Goal: Task Accomplishment & Management: Use online tool/utility

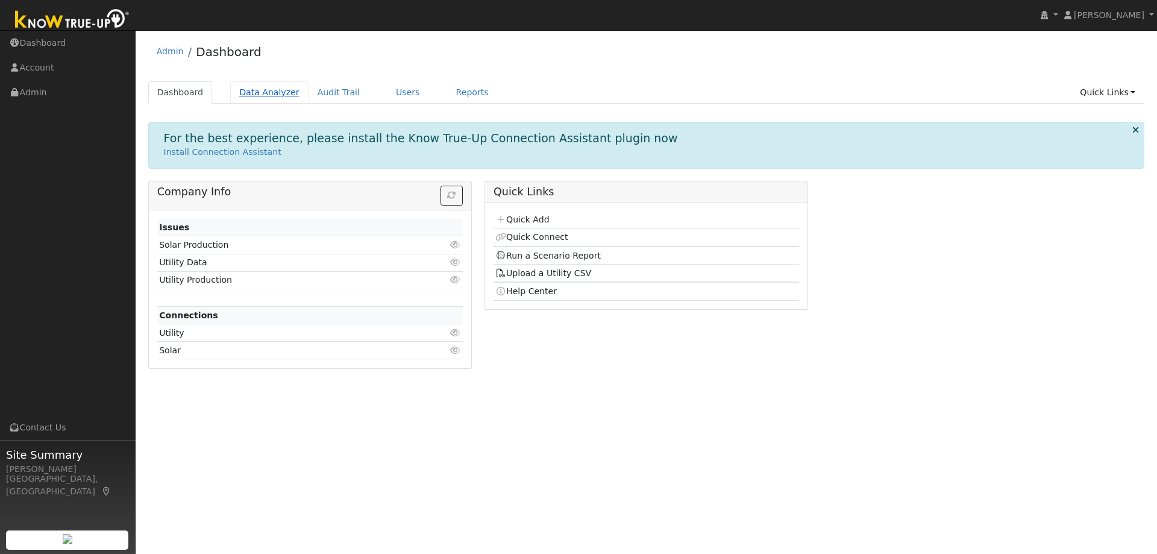
click at [249, 94] on link "Data Analyzer" at bounding box center [269, 92] width 78 height 22
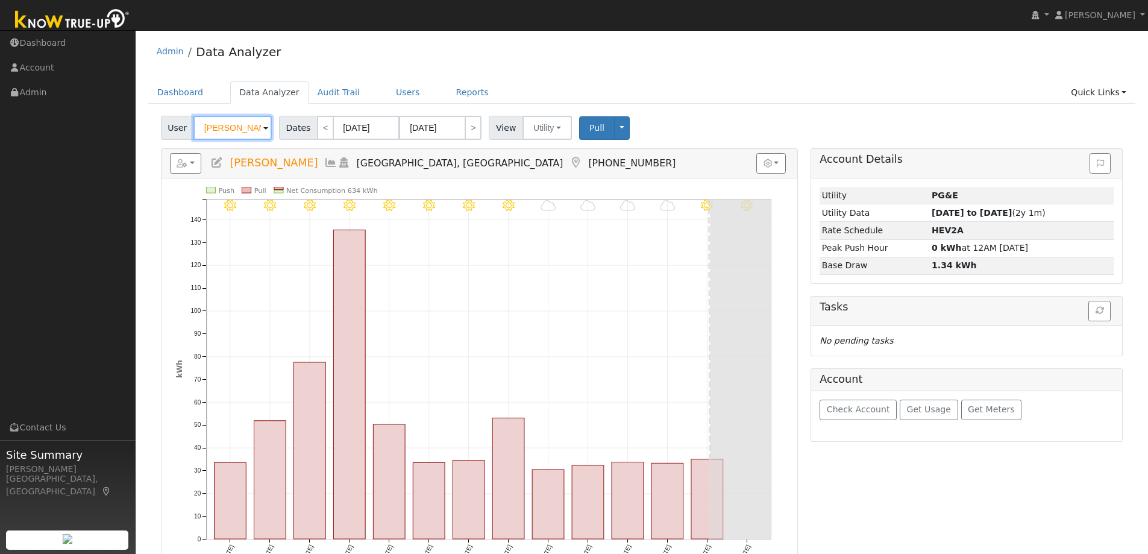
click at [245, 131] on input "[PERSON_NAME]" at bounding box center [233, 128] width 78 height 24
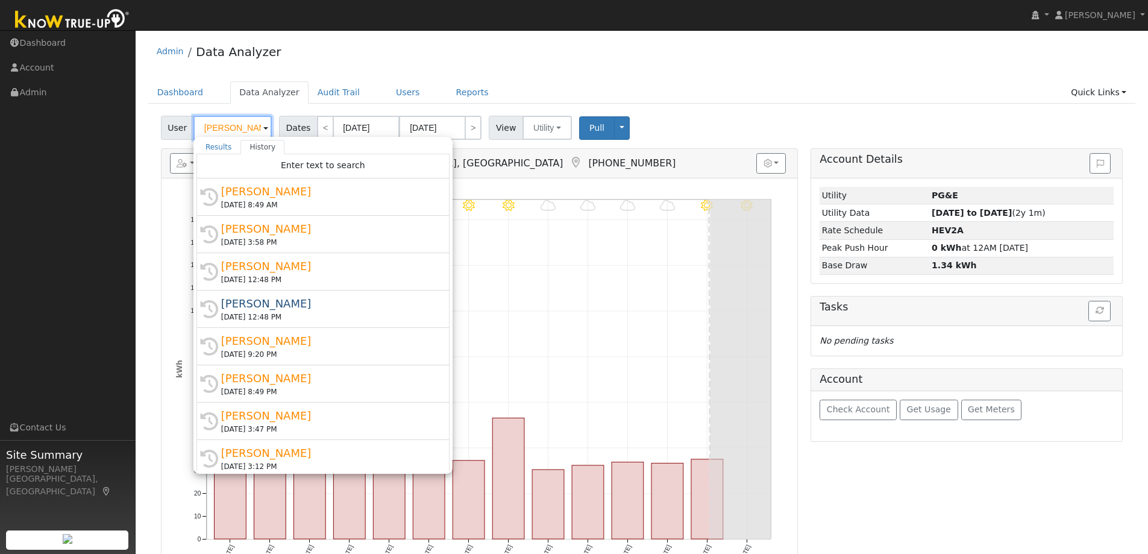
paste input "[PERSON_NAME]"
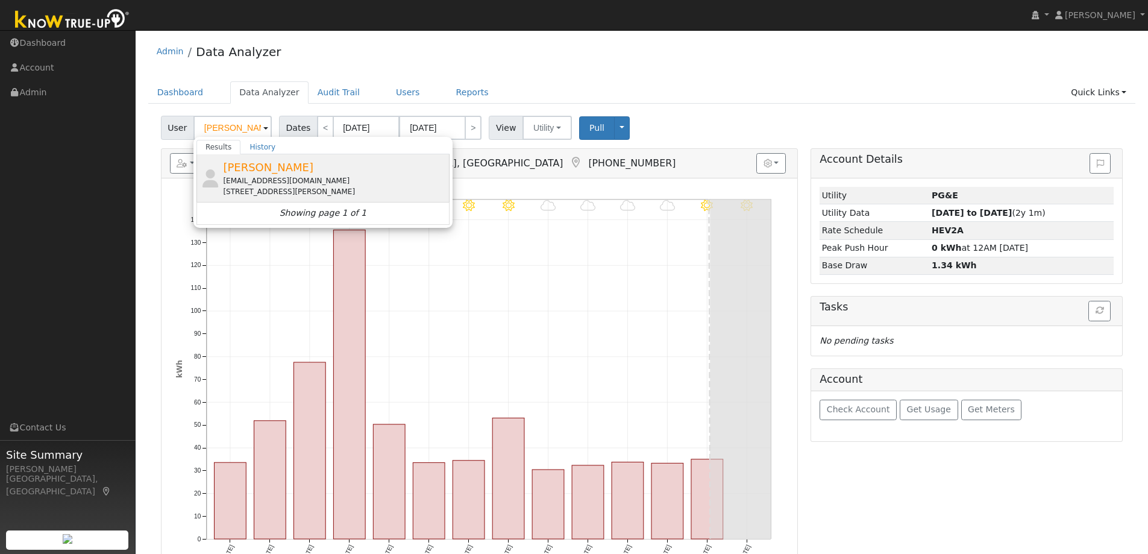
click at [253, 175] on div "[EMAIL_ADDRESS][DOMAIN_NAME]" at bounding box center [335, 180] width 224 height 11
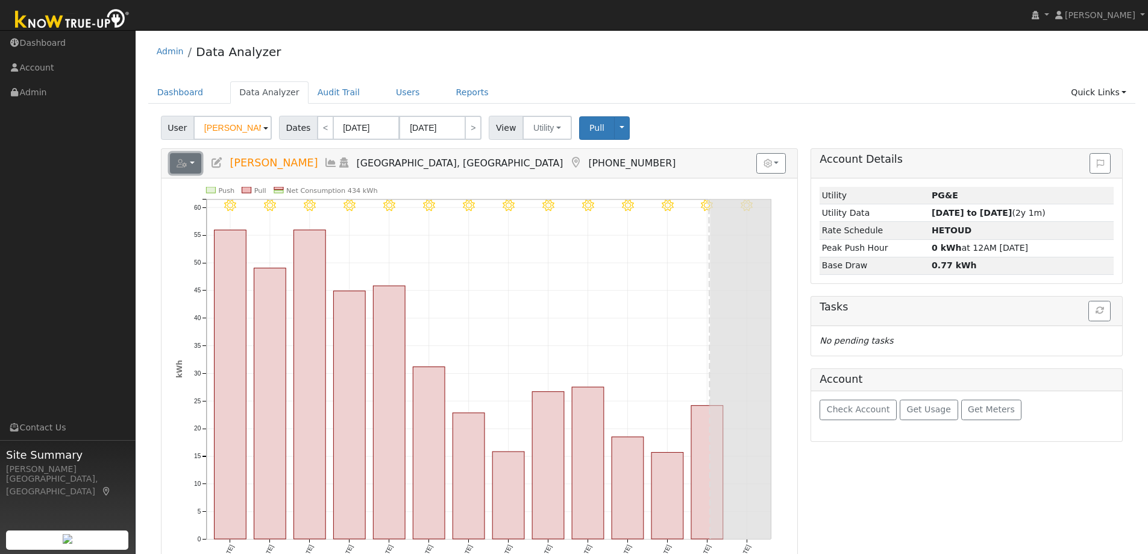
click at [197, 163] on button "button" at bounding box center [186, 163] width 32 height 20
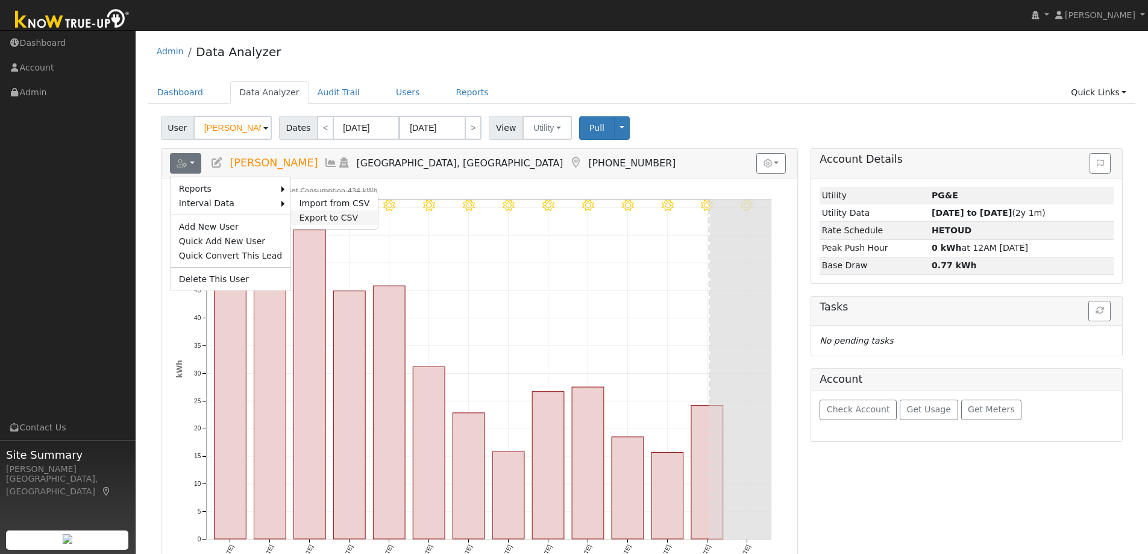
click at [308, 213] on link "Export to CSV" at bounding box center [334, 217] width 87 height 14
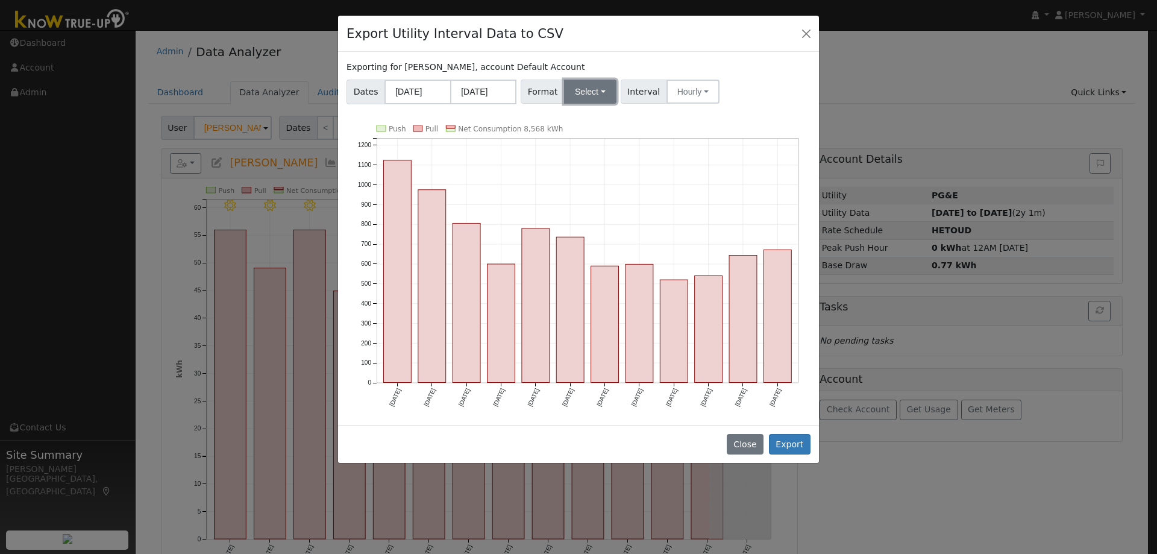
click at [589, 83] on button "Select" at bounding box center [590, 92] width 52 height 24
click at [582, 226] on link "OpenSolar" at bounding box center [604, 229] width 86 height 17
click at [796, 438] on button "Export" at bounding box center [790, 444] width 42 height 20
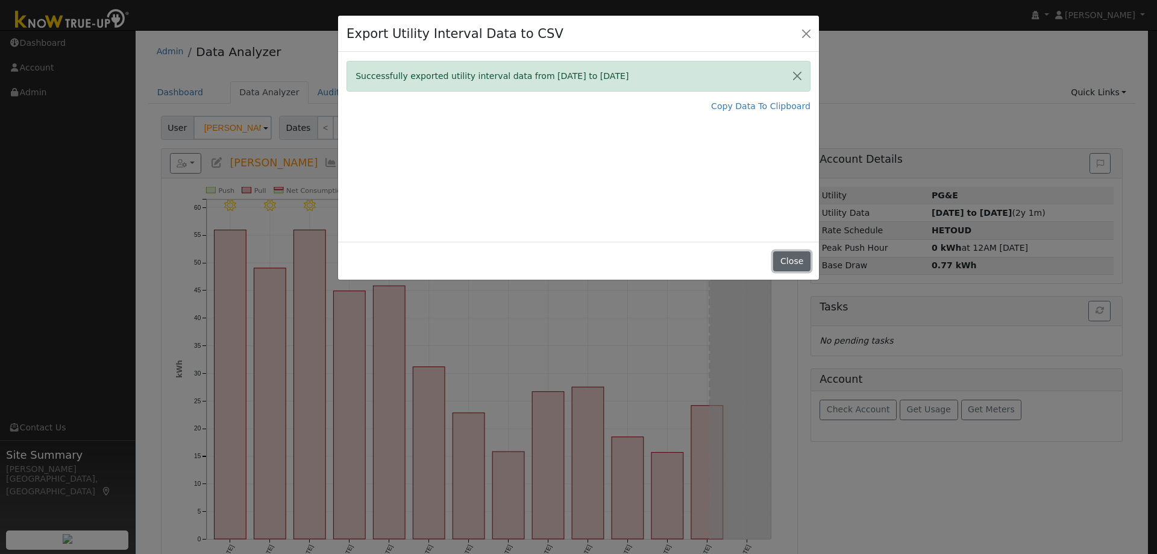
click at [795, 263] on button "Close" at bounding box center [791, 261] width 37 height 20
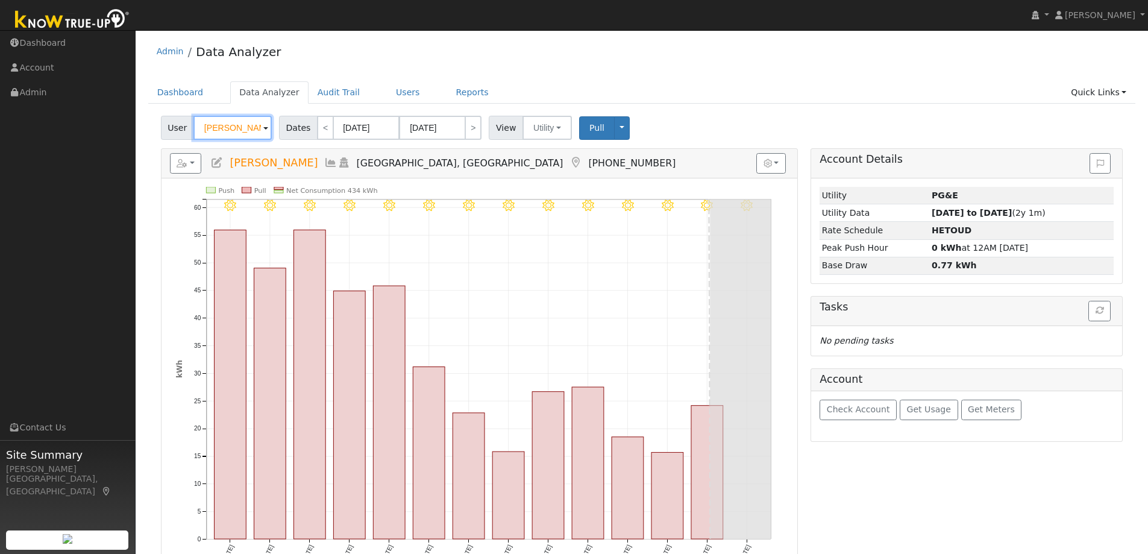
click at [245, 129] on input "[PERSON_NAME]" at bounding box center [233, 128] width 78 height 24
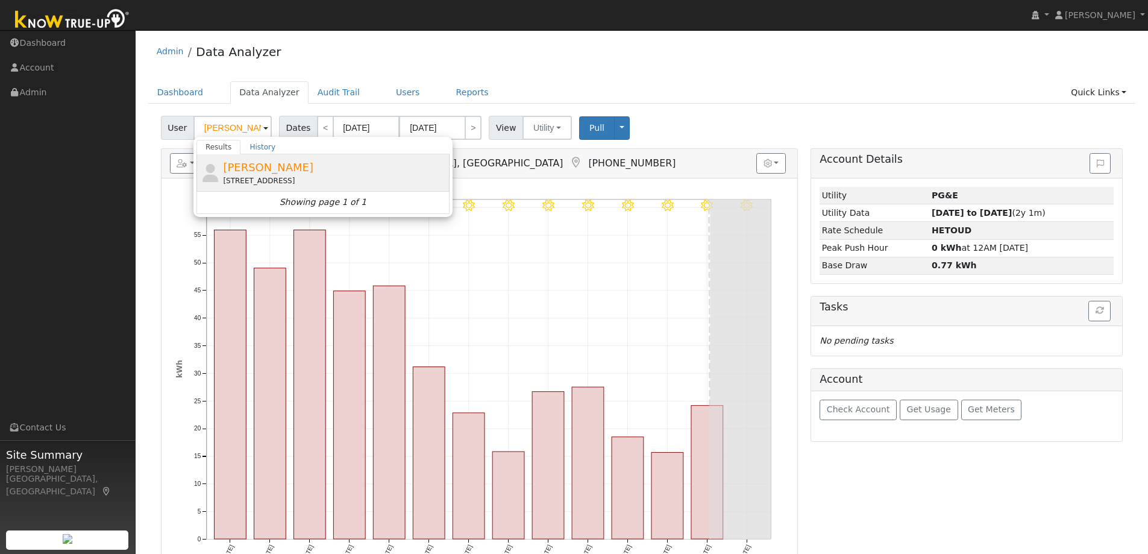
click at [285, 174] on span "[PERSON_NAME]" at bounding box center [268, 167] width 90 height 13
type input "[PERSON_NAME]"
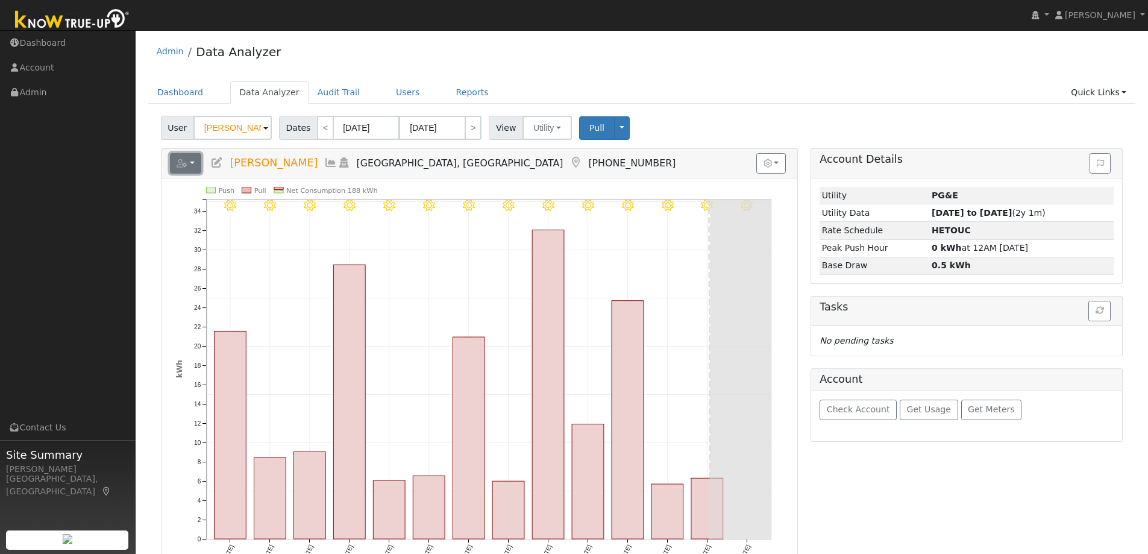
click at [194, 161] on button "button" at bounding box center [186, 163] width 32 height 20
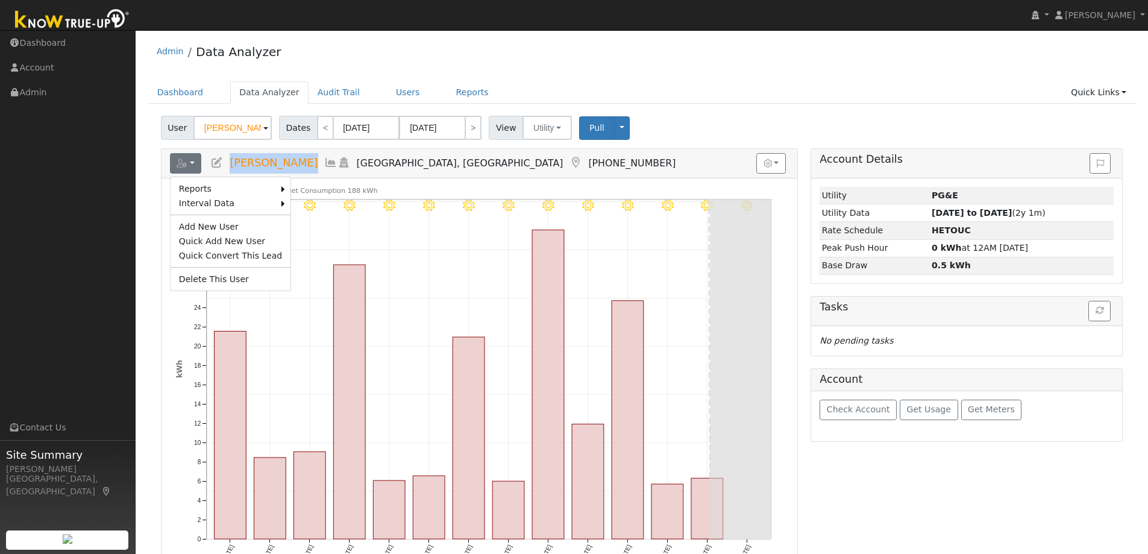
drag, startPoint x: 301, startPoint y: 165, endPoint x: 230, endPoint y: 167, distance: 71.8
click at [230, 167] on h5 "Reports Scenario Health Check Energy Audit Account Timeline User Audit Trail In…" at bounding box center [479, 163] width 619 height 20
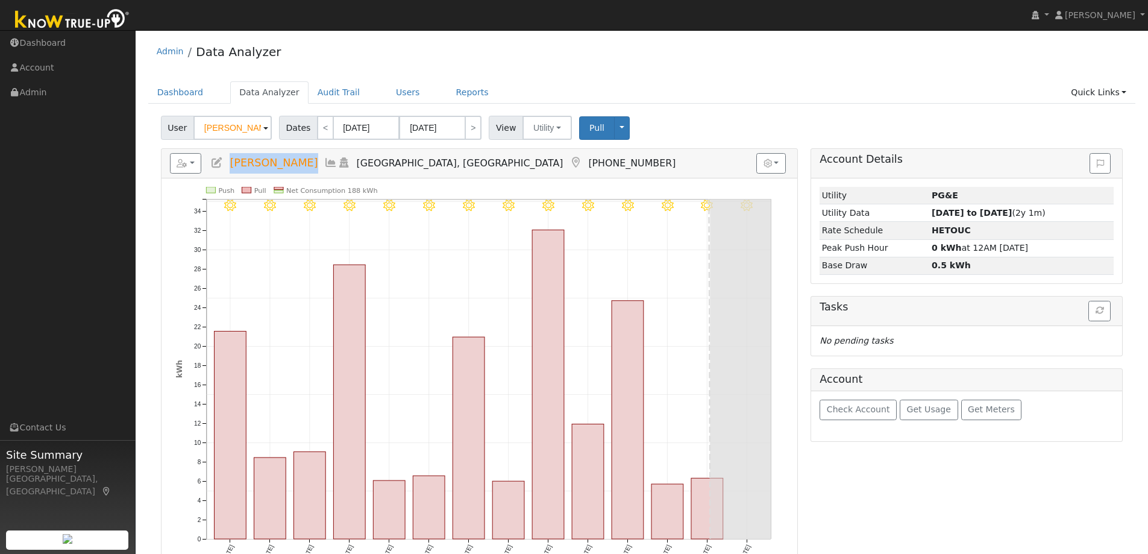
copy span "[PERSON_NAME]"
click at [177, 166] on icon "button" at bounding box center [182, 163] width 11 height 8
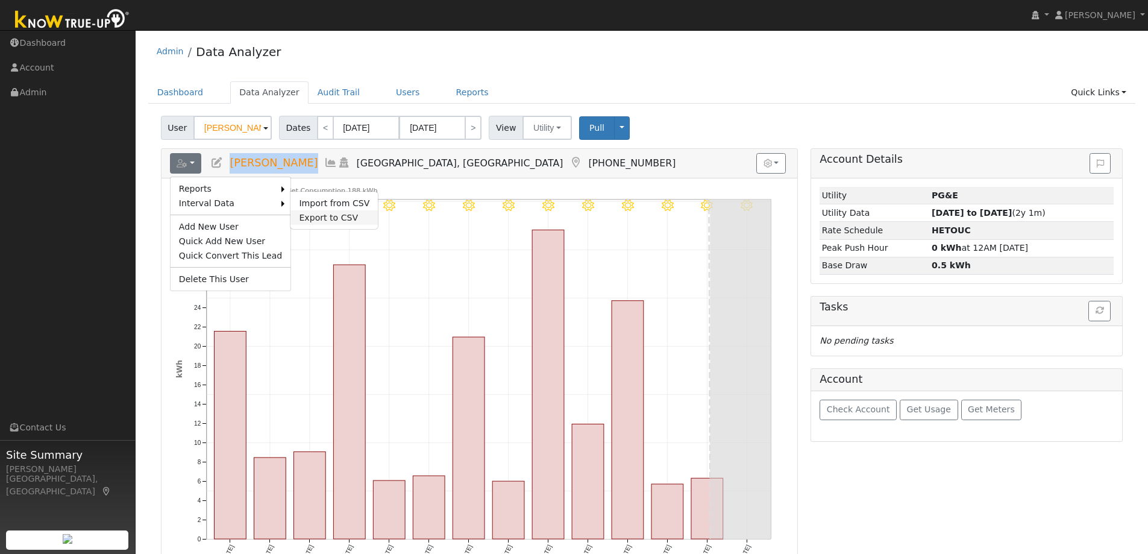
click at [300, 218] on link "Export to CSV" at bounding box center [334, 217] width 87 height 14
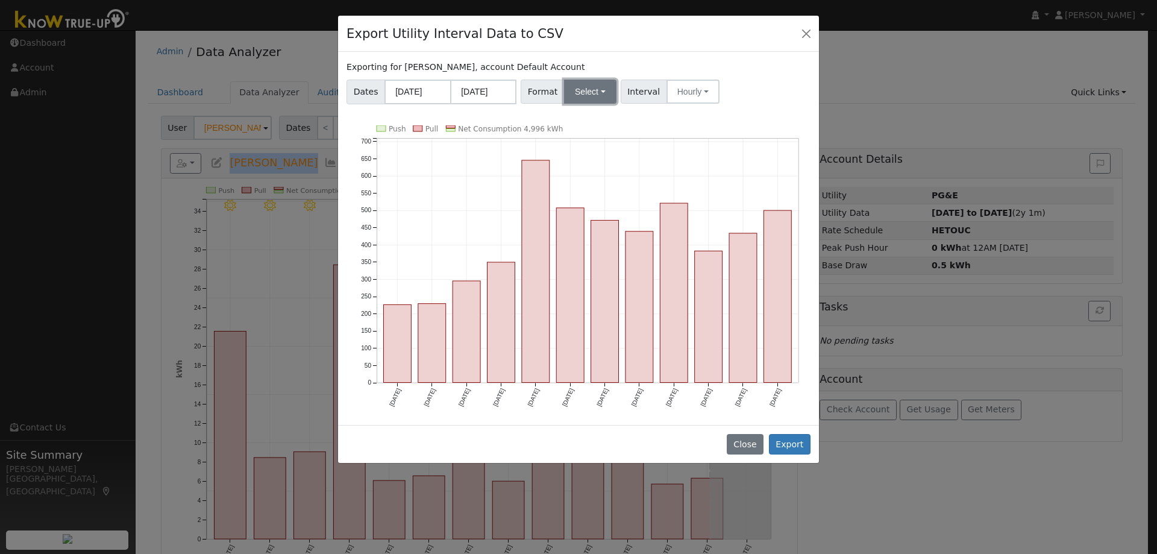
click at [579, 89] on button "Select" at bounding box center [590, 92] width 52 height 24
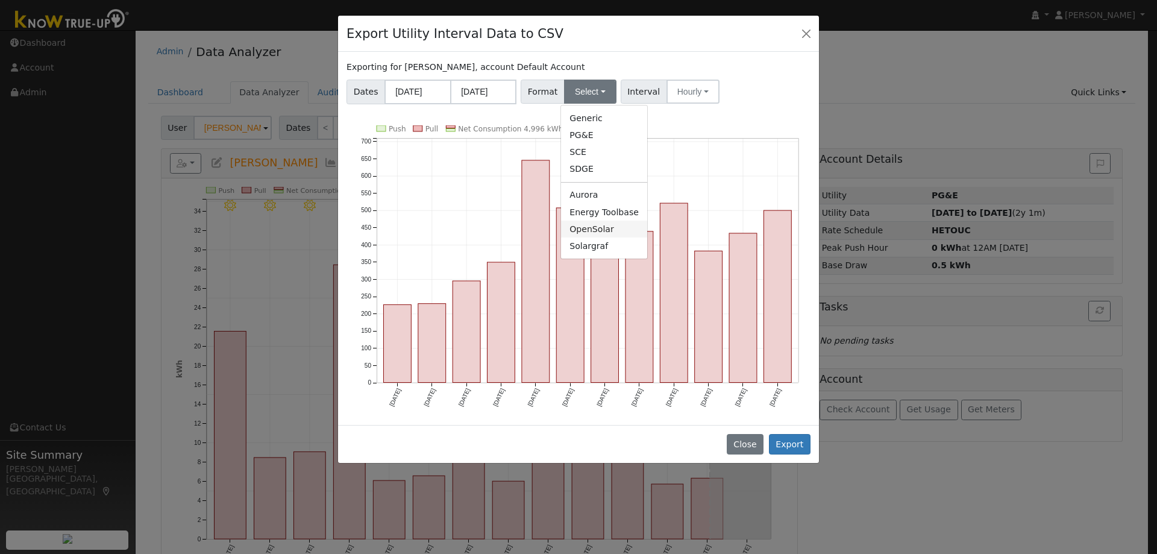
click at [596, 231] on link "OpenSolar" at bounding box center [604, 229] width 86 height 17
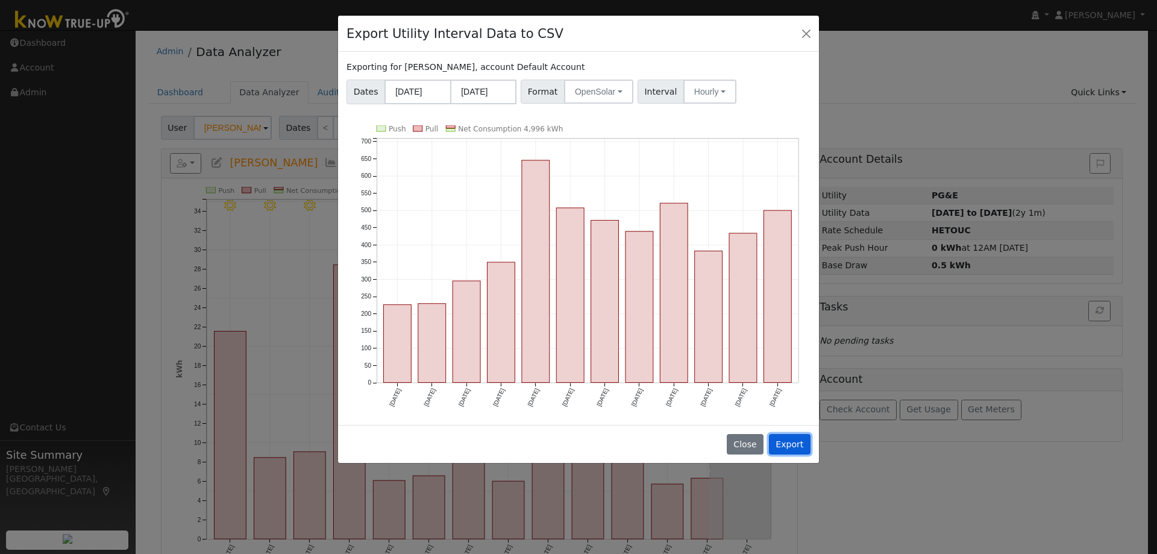
click at [789, 450] on button "Export" at bounding box center [790, 444] width 42 height 20
